Goal: Task Accomplishment & Management: Manage account settings

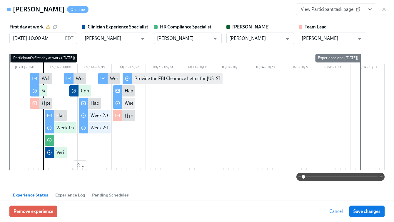
scroll to position [0, 3054]
click at [385, 9] on icon "button" at bounding box center [384, 9] width 6 height 6
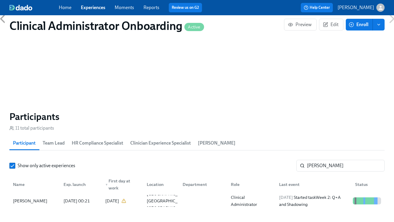
click at [90, 11] on div "Home Experiences Moments Reports Review us on G2" at bounding box center [140, 7] width 163 height 9
click at [90, 7] on link "Experiences" at bounding box center [93, 8] width 24 height 6
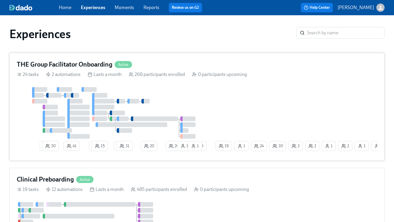
click at [253, 107] on div "3 30 41 2 15 2 31 20 20 1 3 2 2 30 1 1 24 19 1 1 18 1" at bounding box center [197, 120] width 360 height 66
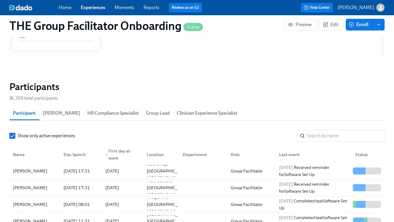
scroll to position [479, 0]
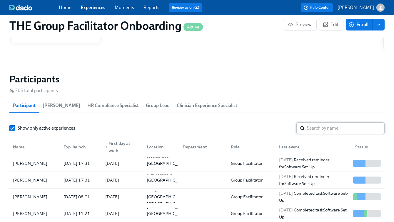
click at [309, 127] on input "search" at bounding box center [346, 128] width 78 height 12
paste input "Cameron Ilan"
type input "Cameron Ilan"
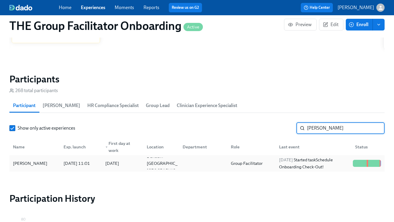
click at [277, 162] on div "2025/09/10 Started task Schedule Onboarding Check-Out!" at bounding box center [313, 164] width 74 height 14
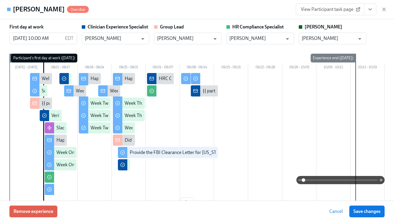
click at [340, 11] on span "View Participant task page" at bounding box center [329, 9] width 58 height 6
click at [372, 9] on icon "View task page" at bounding box center [370, 9] width 6 height 6
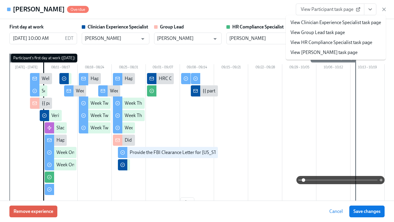
click at [316, 22] on link "View Clinician Experience Specialist task page" at bounding box center [335, 22] width 90 height 6
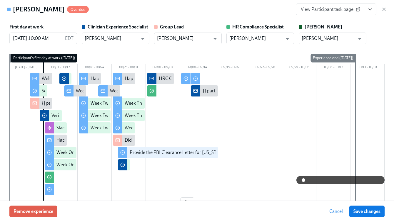
click at [370, 8] on icon "View task page" at bounding box center [370, 9] width 6 height 6
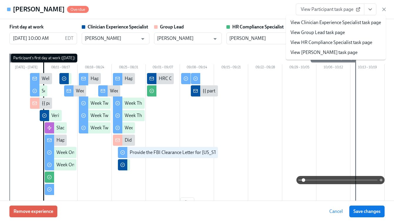
click at [314, 43] on link "View HR Compliance Specialist task page" at bounding box center [331, 42] width 82 height 6
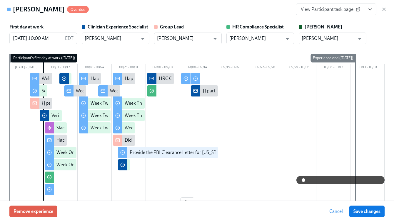
scroll to position [0, 9236]
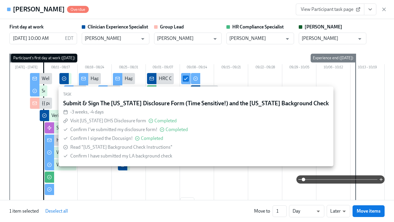
checkbox input "true"
click at [238, 74] on div at bounding box center [196, 134] width 375 height 123
click at [378, 111] on div at bounding box center [196, 134] width 375 height 123
click at [384, 9] on icon "button" at bounding box center [384, 9] width 6 height 6
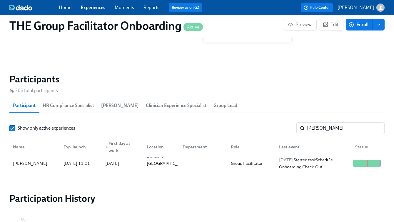
click at [101, 10] on link "Experiences" at bounding box center [93, 8] width 24 height 6
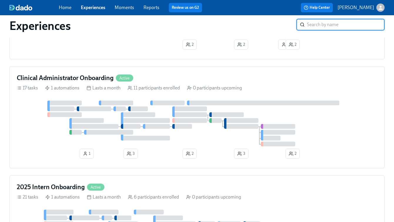
scroll to position [357, 0]
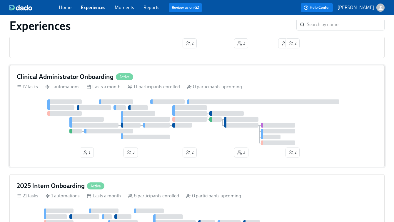
click at [144, 128] on div at bounding box center [144, 125] width 2 height 5
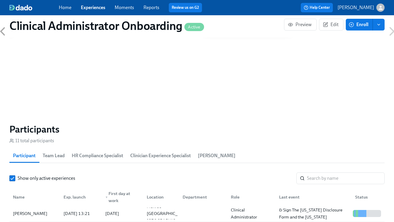
scroll to position [420, 0]
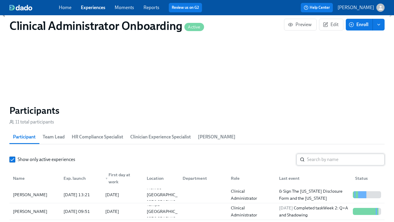
click at [324, 158] on input "search" at bounding box center [346, 160] width 78 height 12
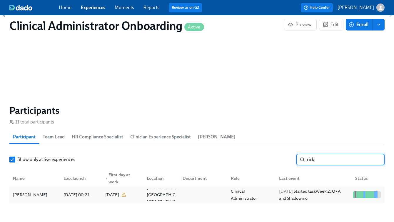
type input "ricki"
click at [278, 196] on div "2025/09/09 Started task Week 2: Q+A and Shadowing" at bounding box center [313, 195] width 74 height 14
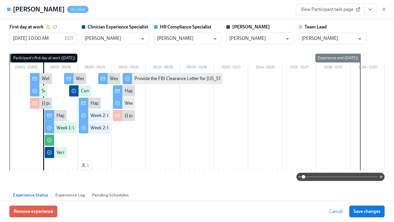
click at [318, 12] on span "View Participant task page" at bounding box center [329, 9] width 58 height 6
click at [385, 10] on icon "button" at bounding box center [384, 9] width 6 height 6
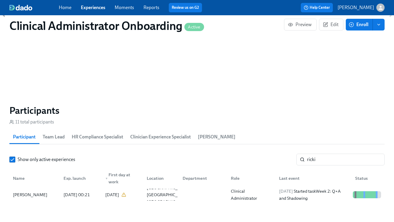
click at [95, 10] on link "Experiences" at bounding box center [93, 8] width 24 height 6
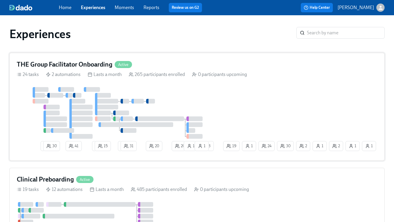
click at [113, 113] on div at bounding box center [113, 113] width 2 height 1
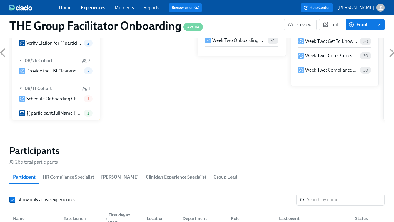
scroll to position [506, 0]
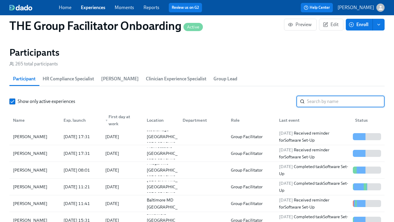
click at [308, 100] on input "search" at bounding box center [346, 102] width 78 height 12
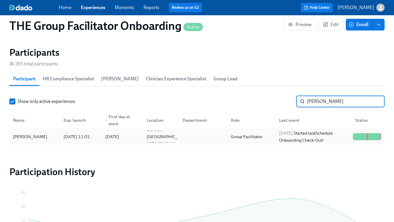
type input "cameron"
click at [304, 132] on div "2025/09/10 Started task Schedule Onboarding Check-Out!" at bounding box center [313, 137] width 74 height 14
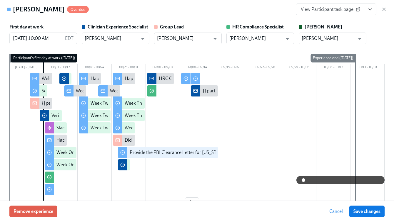
click at [331, 8] on span "View Participant task page" at bounding box center [329, 9] width 58 height 6
click at [370, 12] on icon "View task page" at bounding box center [370, 9] width 6 height 6
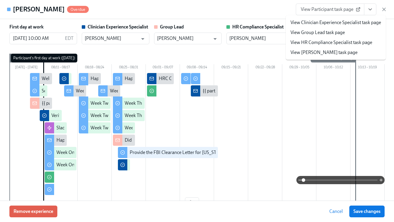
click at [217, 55] on div "Monday 08/04 – 08/10 08/11 – 08/17 08/18 – 08/24 08/25 – 08/31 09/01 – 09/07 09…" at bounding box center [196, 132] width 375 height 156
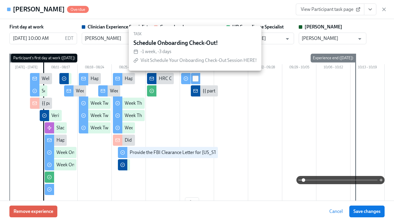
click at [195, 79] on input "checkbox" at bounding box center [195, 78] width 5 height 5
checkbox input "true"
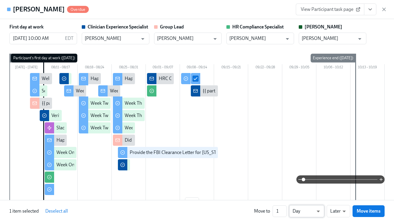
click at [298, 211] on li "Week" at bounding box center [306, 210] width 35 height 10
type input "w"
click at [337, 198] on li "Earlier" at bounding box center [337, 200] width 23 height 10
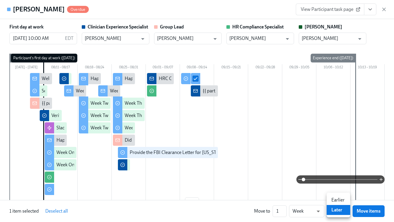
type input "earlier"
click at [369, 213] on span "Move items" at bounding box center [368, 212] width 24 height 6
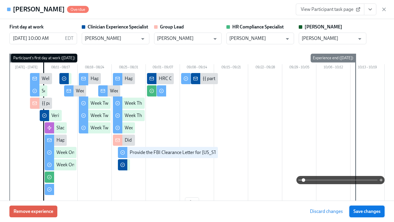
click at [364, 211] on span "Save changes" at bounding box center [366, 212] width 27 height 6
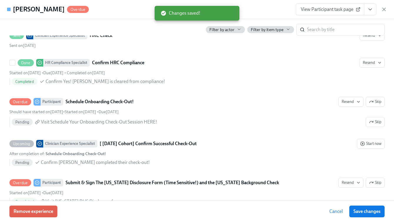
scroll to position [1460, 0]
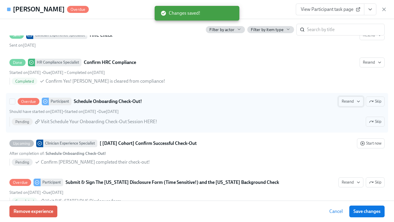
click at [361, 101] on button "Resend" at bounding box center [350, 102] width 25 height 10
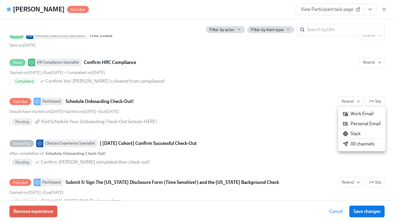
click at [358, 115] on div "Work Email" at bounding box center [357, 114] width 31 height 6
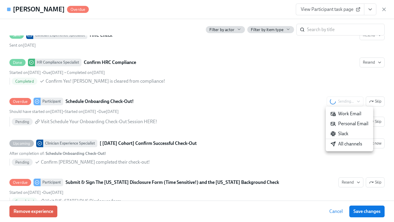
click at [344, 133] on div "Slack" at bounding box center [339, 134] width 18 height 6
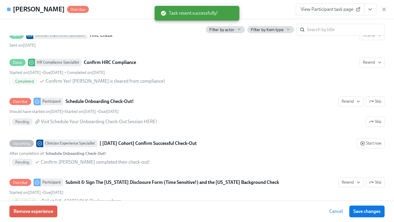
click at [352, 100] on div "Work Email Personal Email Slack All channels" at bounding box center [197, 111] width 394 height 222
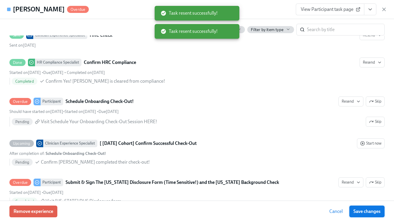
click at [362, 209] on span "Save changes" at bounding box center [366, 212] width 27 height 6
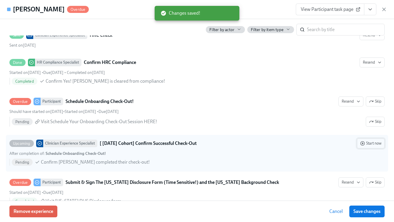
click at [371, 144] on span "Start now" at bounding box center [370, 144] width 21 height 6
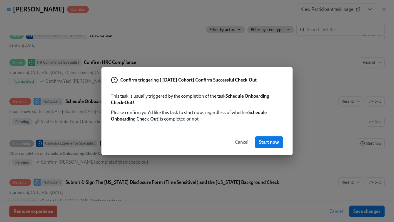
click at [323, 140] on div "Confirm triggering [ Aug 11th Cohort] Confirm Successful Check-Out This task is…" at bounding box center [197, 111] width 394 height 222
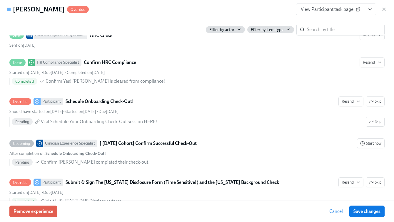
click at [335, 9] on span "View Participant task page" at bounding box center [329, 9] width 58 height 6
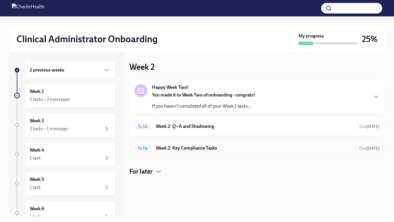
click at [198, 151] on h6 "Week 2: Key Compliance Tasks" at bounding box center [255, 148] width 199 height 6
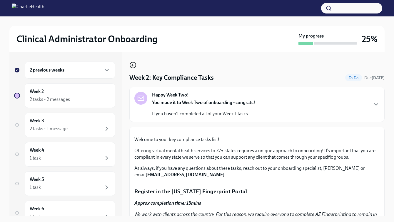
click at [133, 66] on icon "button" at bounding box center [132, 65] width 7 height 7
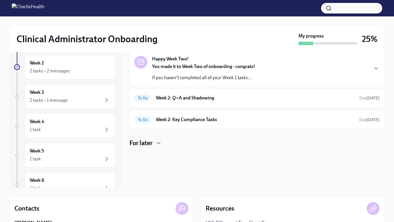
scroll to position [46, 0]
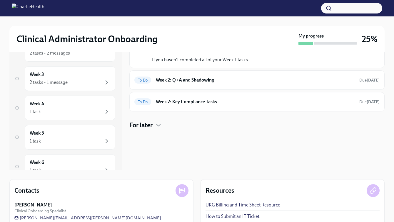
click at [148, 127] on h4 "For later" at bounding box center [140, 125] width 23 height 9
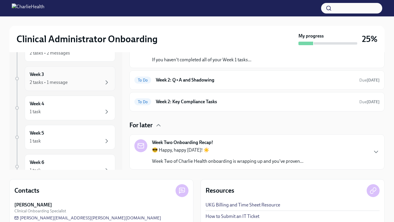
click at [51, 80] on div "2 tasks • 1 message" at bounding box center [49, 82] width 38 height 6
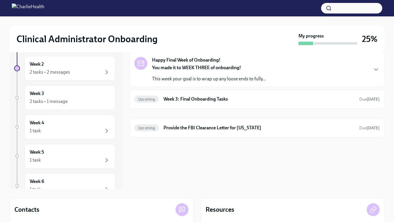
scroll to position [20, 0]
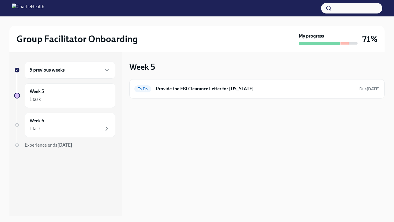
click at [61, 69] on h6 "5 previous weeks" at bounding box center [47, 70] width 35 height 6
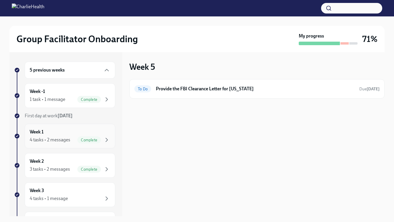
scroll to position [17, 0]
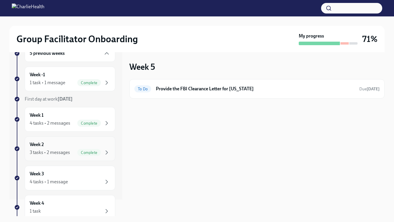
click at [60, 151] on div "3 tasks • 2 messages" at bounding box center [50, 152] width 40 height 6
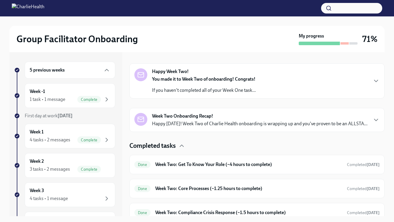
scroll to position [92, 0]
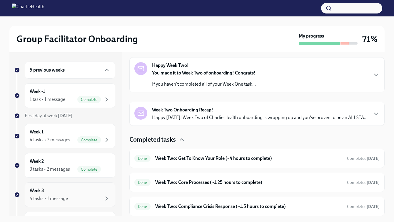
click at [59, 196] on div "4 tasks • 1 message" at bounding box center [49, 199] width 38 height 6
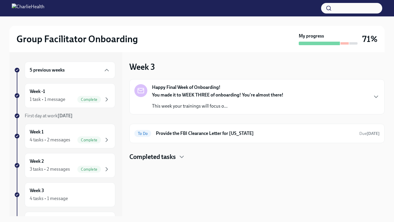
click at [162, 156] on h4 "Completed tasks" at bounding box center [152, 157] width 46 height 9
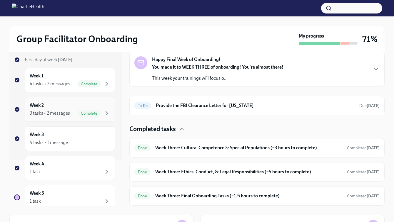
scroll to position [64, 0]
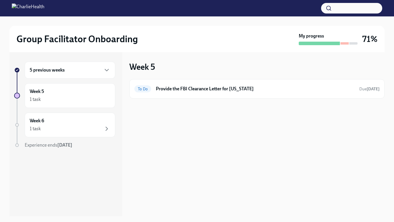
click at [59, 76] on div "5 previous weeks" at bounding box center [70, 70] width 90 height 17
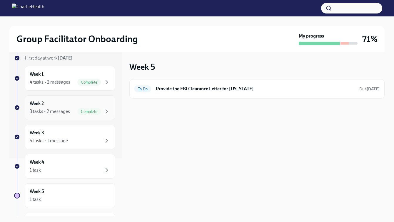
scroll to position [62, 0]
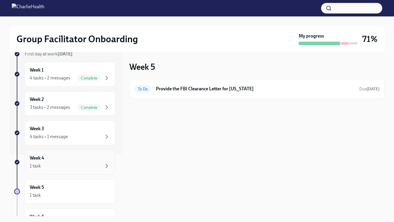
click at [61, 160] on div "Week 4 1 task" at bounding box center [70, 162] width 80 height 15
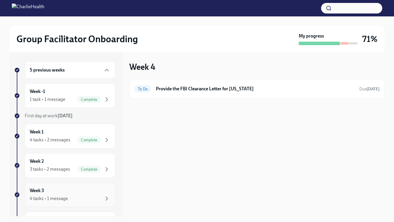
click at [68, 186] on div "Week 3 4 tasks • 1 message" at bounding box center [70, 195] width 90 height 25
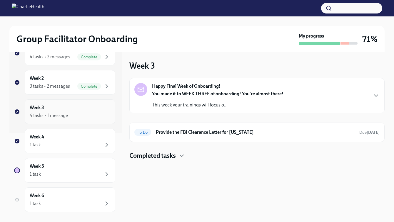
scroll to position [114, 0]
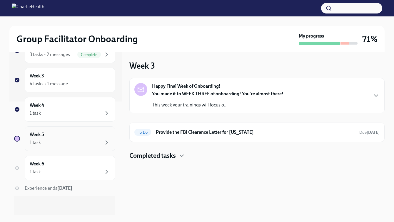
click at [40, 144] on div "1 task" at bounding box center [35, 142] width 11 height 6
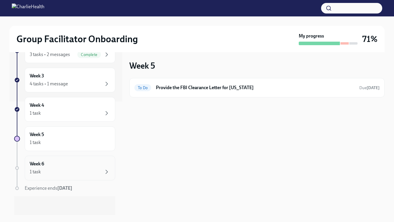
click at [44, 167] on h6 "Week 6" at bounding box center [37, 164] width 14 height 6
